Goal: Book appointment/travel/reservation

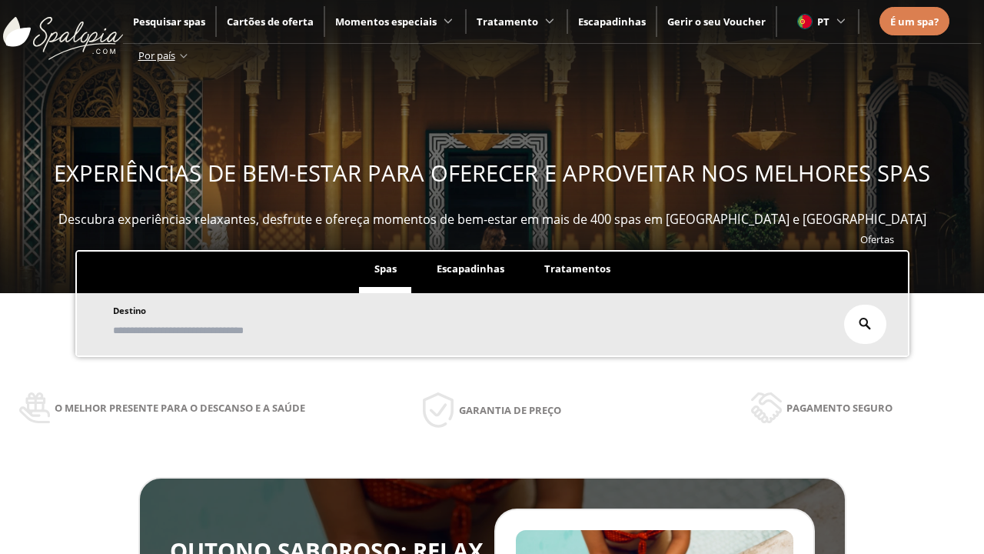
click at [470, 261] on span "Escapadinhas" at bounding box center [471, 268] width 68 height 14
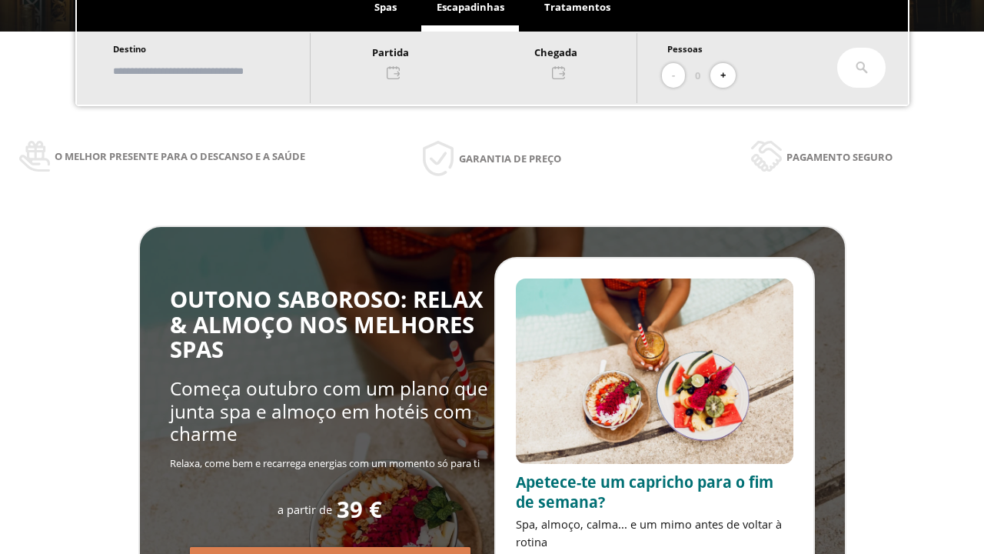
click at [218, 71] on input "text" at bounding box center [203, 71] width 191 height 27
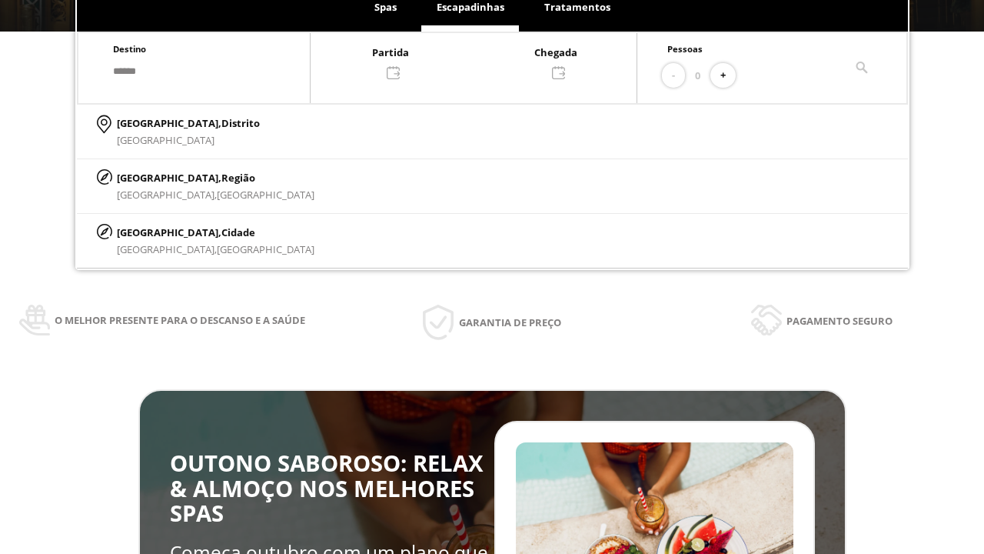
type input "******"
click at [221, 231] on span "Cidade" at bounding box center [238, 232] width 34 height 14
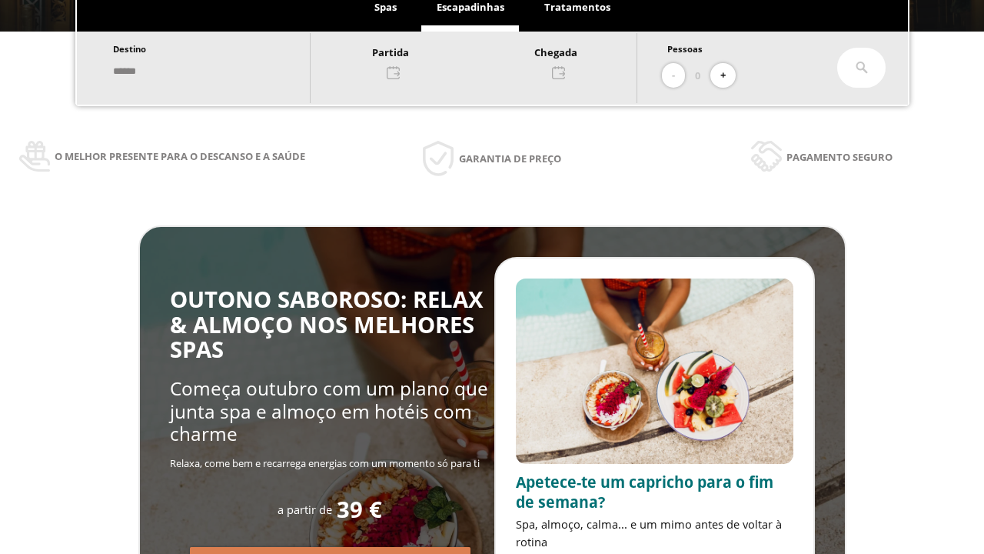
click at [491, 61] on div at bounding box center [474, 61] width 326 height 37
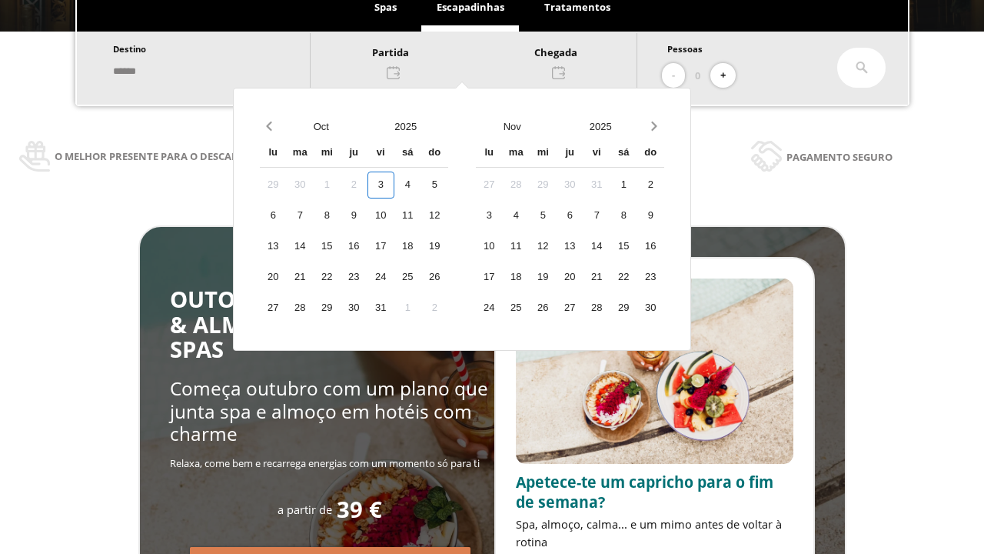
click at [448, 185] on div "5" at bounding box center [434, 184] width 27 height 27
click at [287, 215] on div "6" at bounding box center [273, 215] width 27 height 27
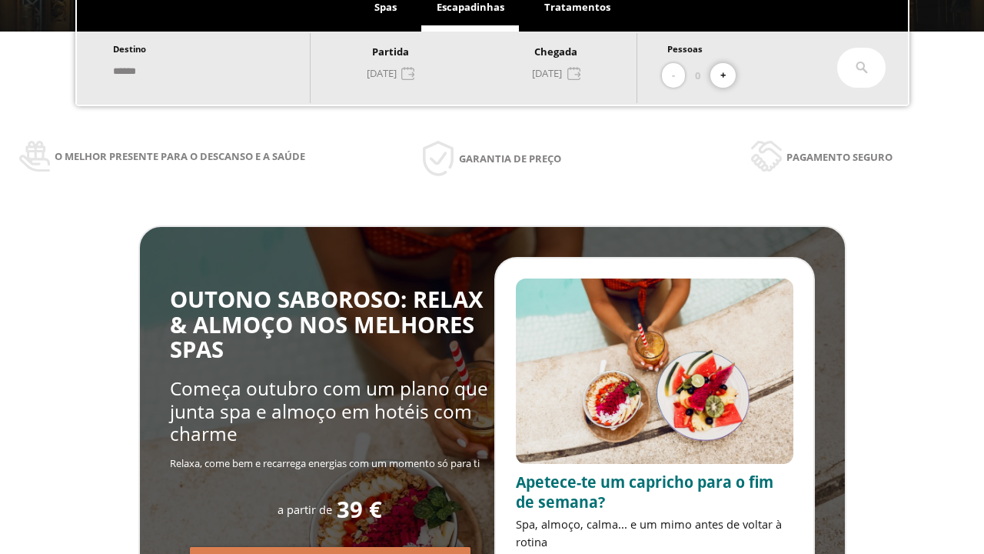
click at [729, 75] on button "+" at bounding box center [722, 75] width 25 height 25
click at [861, 68] on icon at bounding box center [862, 68] width 12 height 12
